Goal: Task Accomplishment & Management: Use online tool/utility

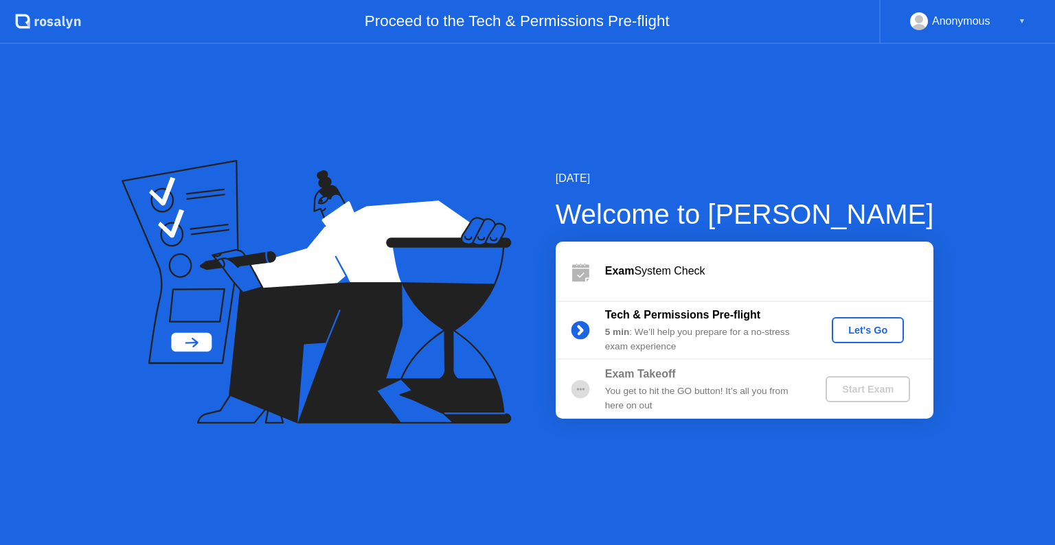
click at [868, 335] on div "Let's Go" at bounding box center [867, 330] width 61 height 11
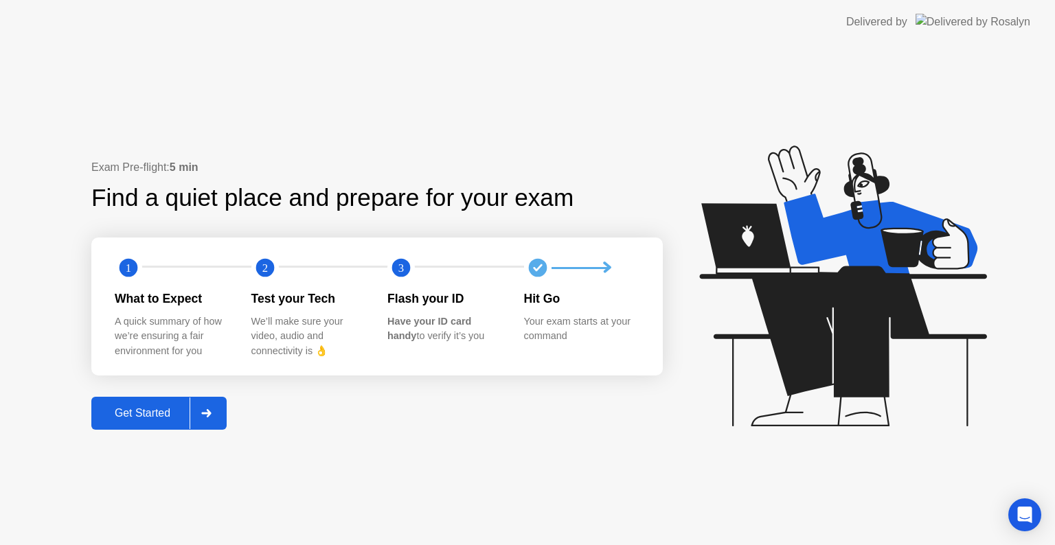
click at [154, 409] on div "Get Started" at bounding box center [142, 413] width 94 height 12
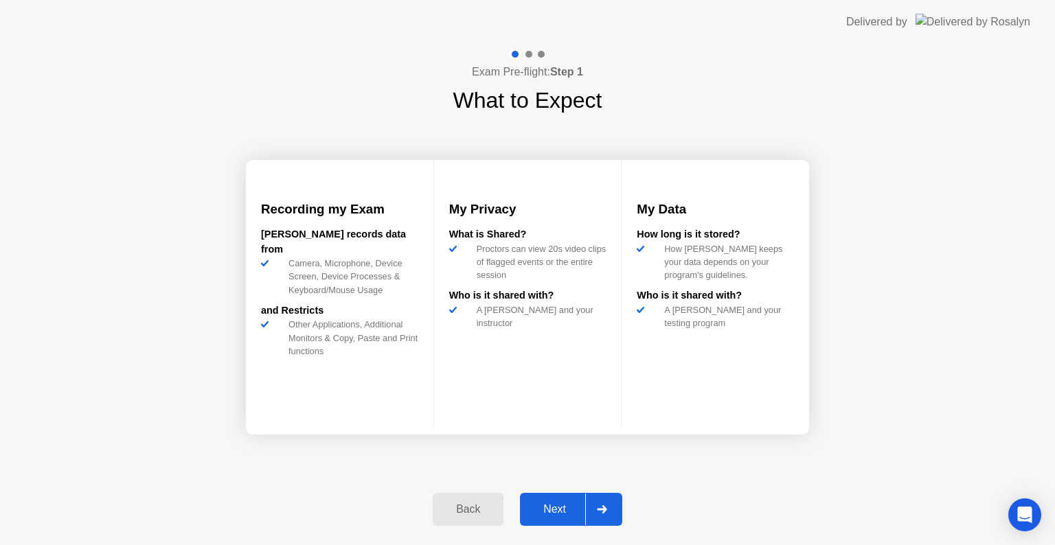
click at [545, 510] on div "Next" at bounding box center [554, 509] width 61 height 12
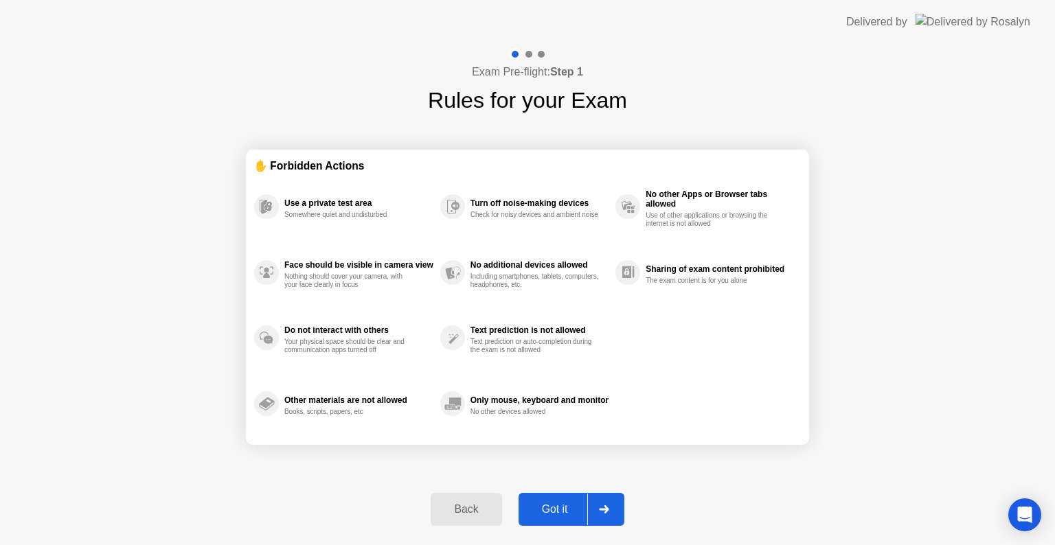
click at [545, 510] on div "Got it" at bounding box center [555, 509] width 65 height 12
select select "**********"
select select "*******"
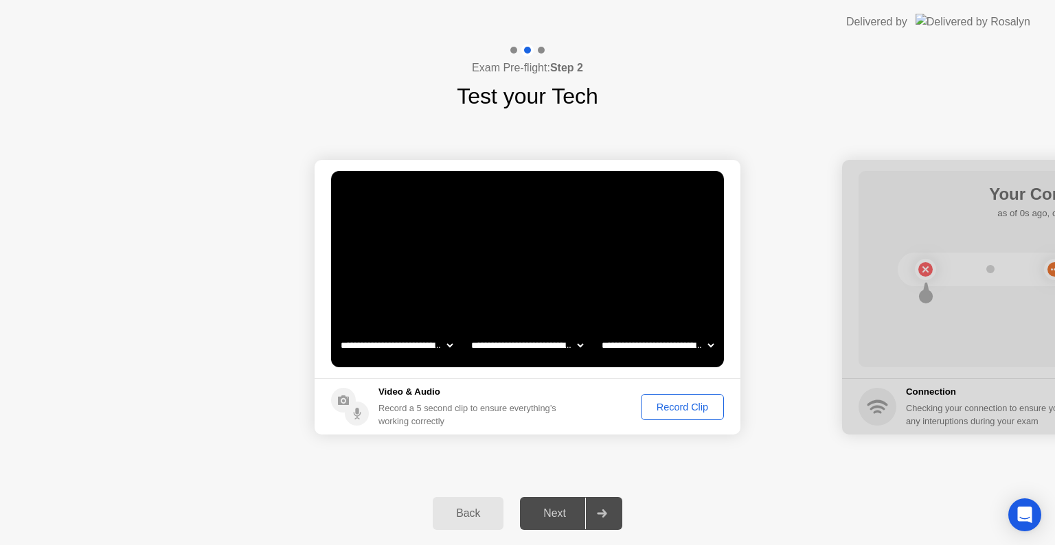
click at [675, 402] on div "Record Clip" at bounding box center [682, 407] width 73 height 11
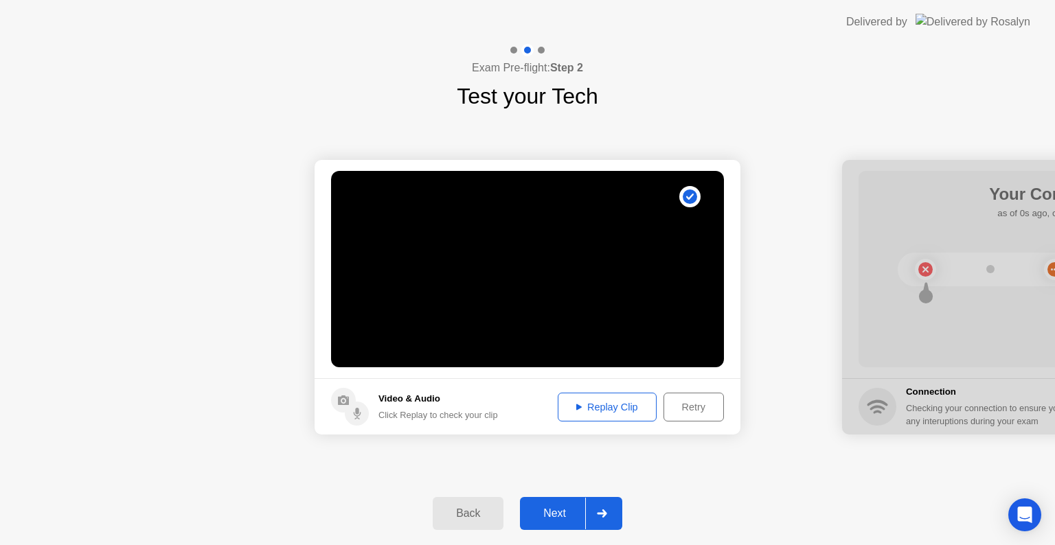
click at [549, 517] on div "Next" at bounding box center [554, 514] width 61 height 12
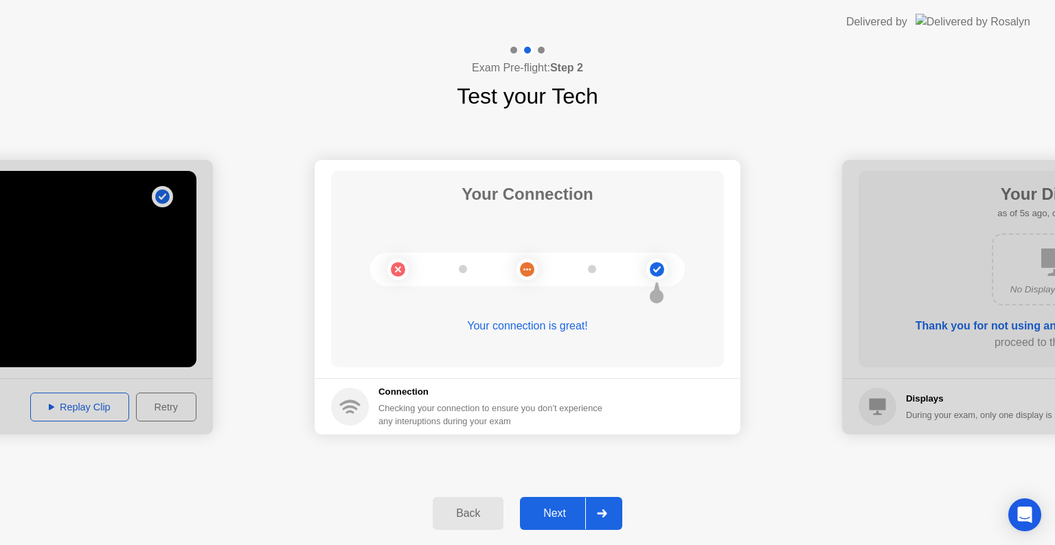
click at [549, 517] on div "Next" at bounding box center [554, 514] width 61 height 12
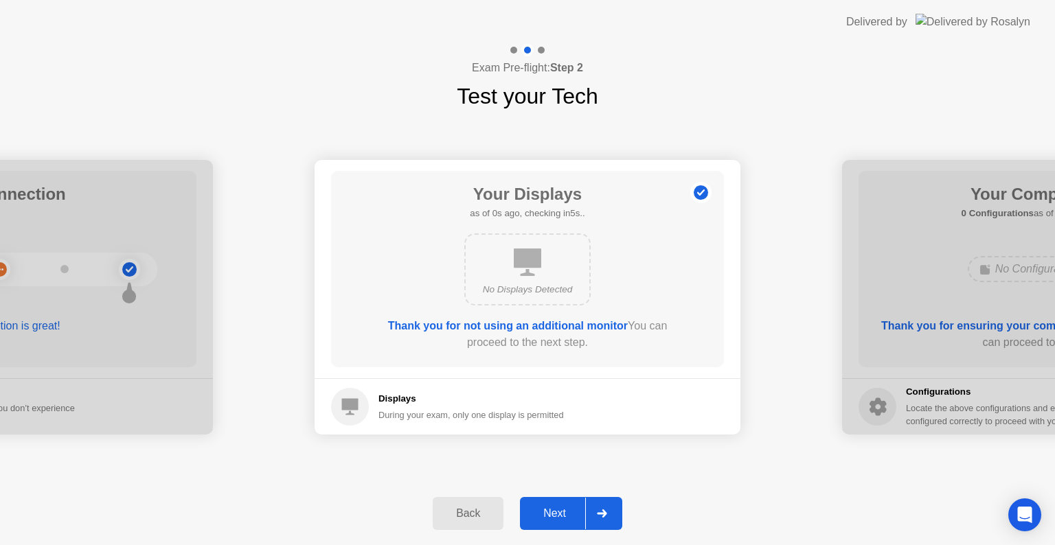
click at [549, 517] on div "Next" at bounding box center [554, 514] width 61 height 12
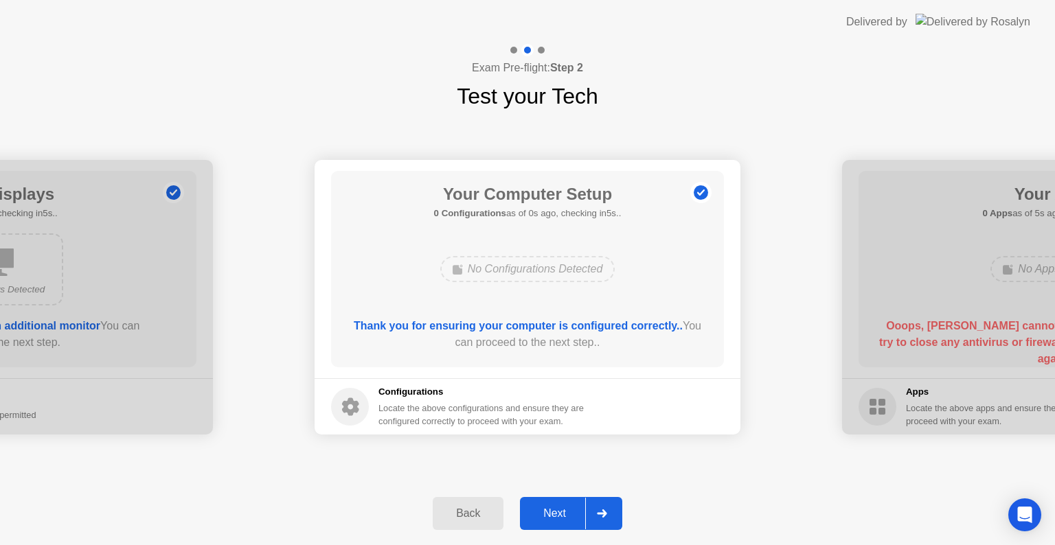
click at [549, 517] on div "Next" at bounding box center [554, 514] width 61 height 12
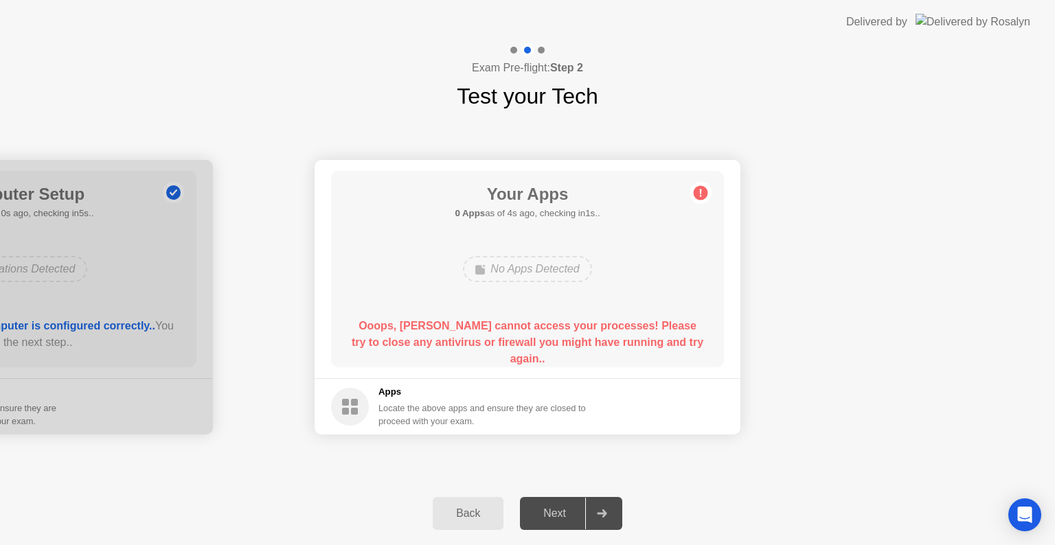
click at [462, 515] on div "Back" at bounding box center [468, 514] width 63 height 12
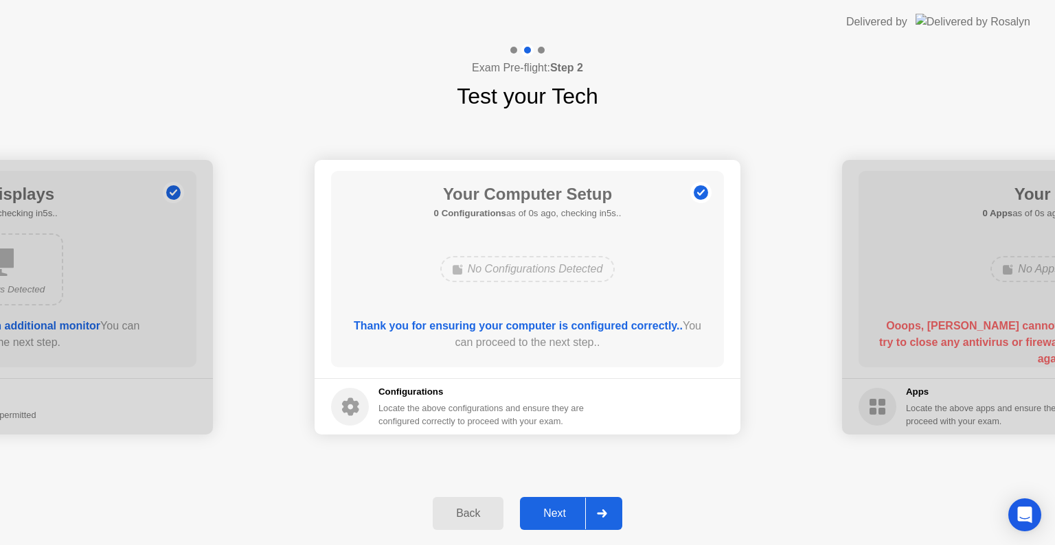
click at [462, 515] on div "Back" at bounding box center [468, 514] width 63 height 12
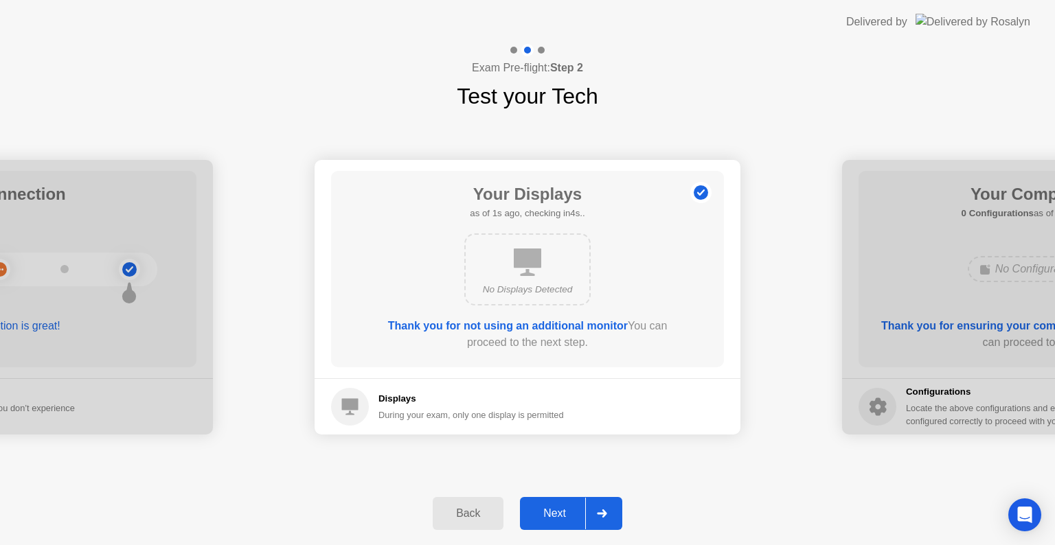
click at [558, 522] on button "Next" at bounding box center [571, 513] width 102 height 33
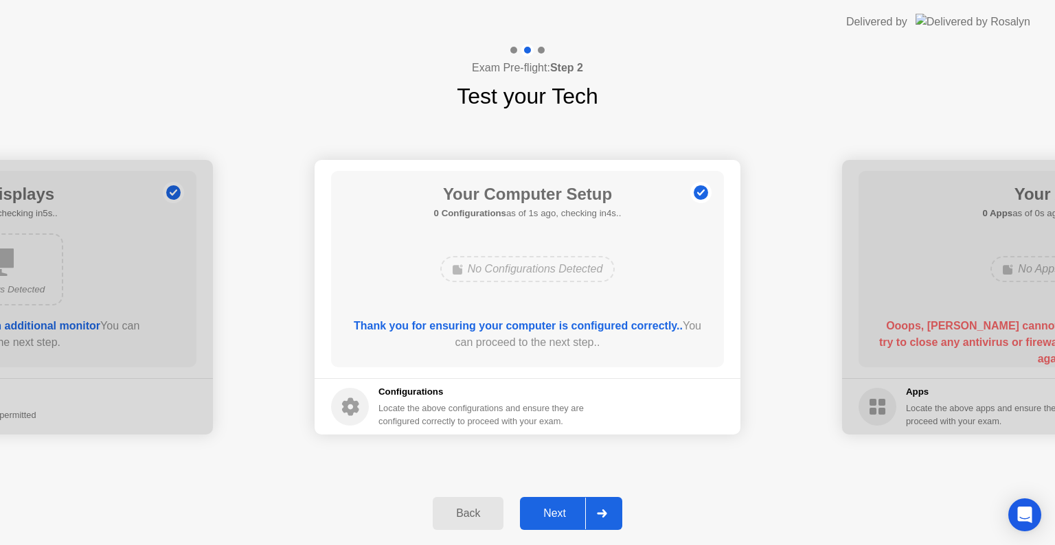
click at [558, 522] on button "Next" at bounding box center [571, 513] width 102 height 33
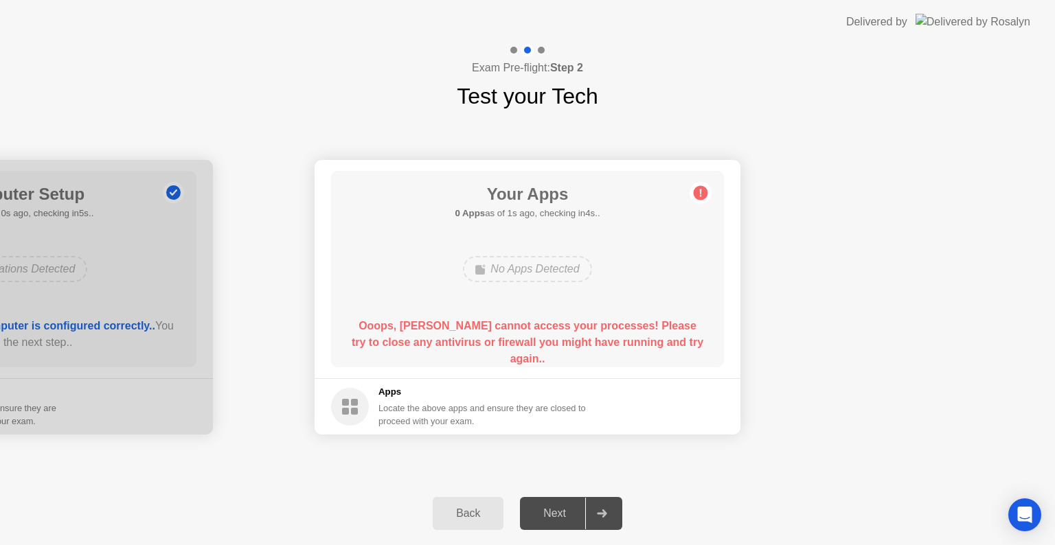
click at [699, 190] on circle at bounding box center [701, 193] width 14 height 14
